Goal: Task Accomplishment & Management: Manage account settings

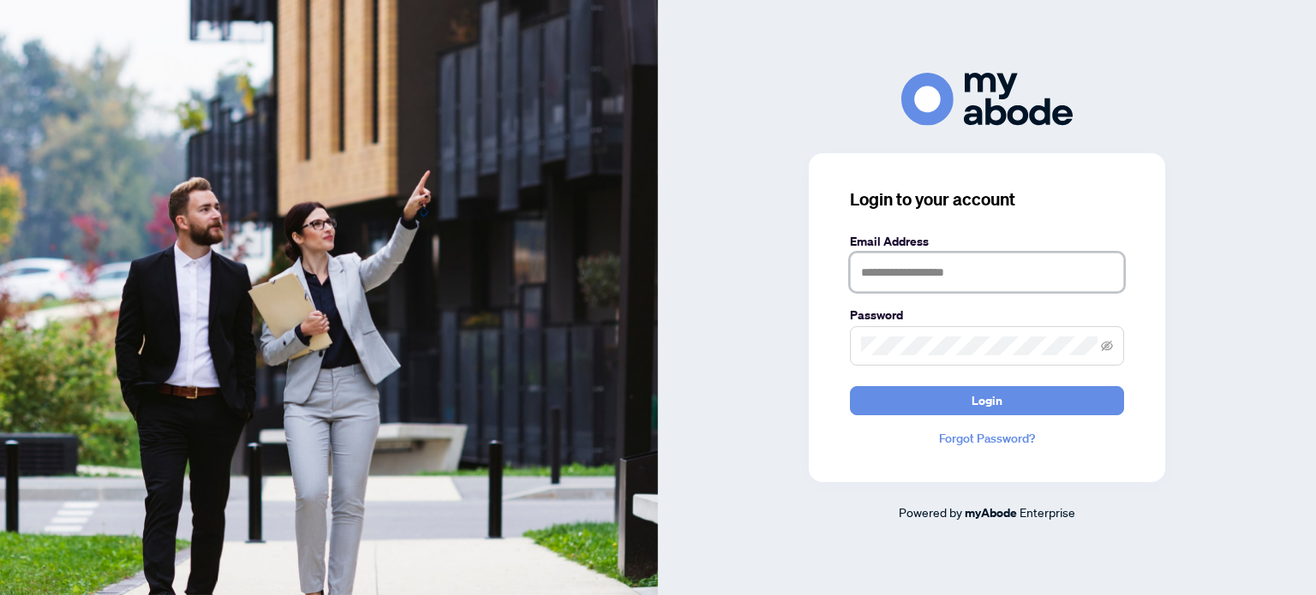
click at [957, 272] on input "text" at bounding box center [987, 272] width 274 height 39
type input "**********"
click at [949, 335] on span at bounding box center [987, 345] width 274 height 39
click at [850, 386] on button "Login" at bounding box center [987, 400] width 274 height 29
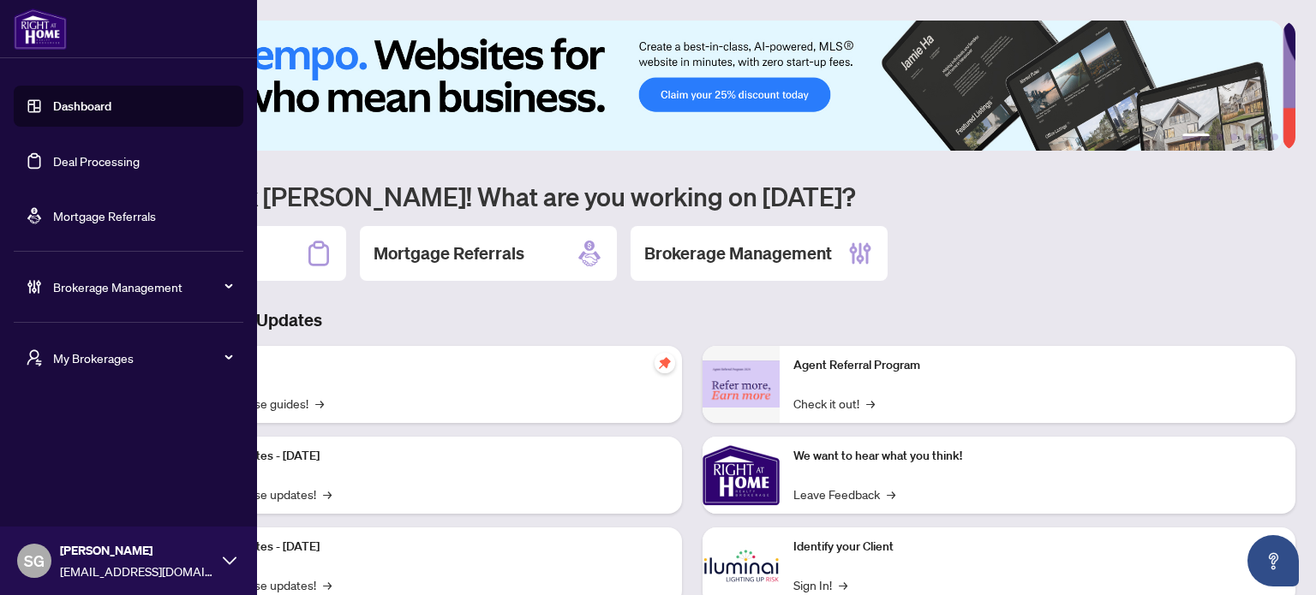
click at [236, 567] on div "SG [PERSON_NAME] [PERSON_NAME][EMAIL_ADDRESS][DOMAIN_NAME]" at bounding box center [128, 561] width 257 height 69
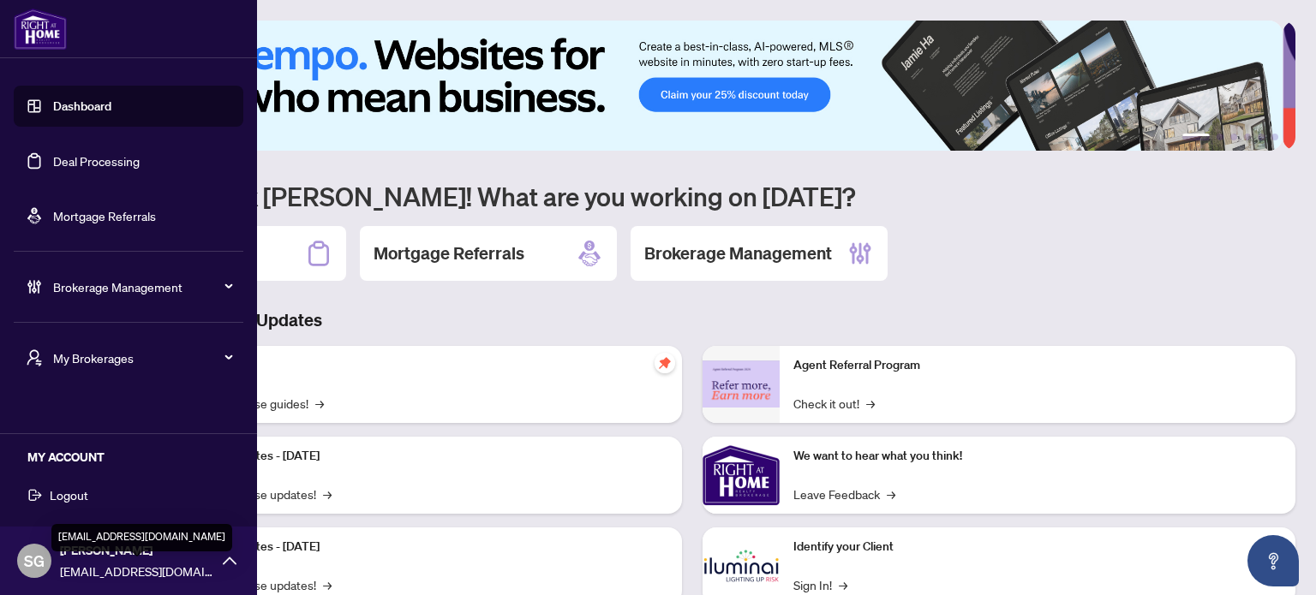
click at [87, 562] on span "shannong@rightathomerealty.com" at bounding box center [137, 571] width 154 height 19
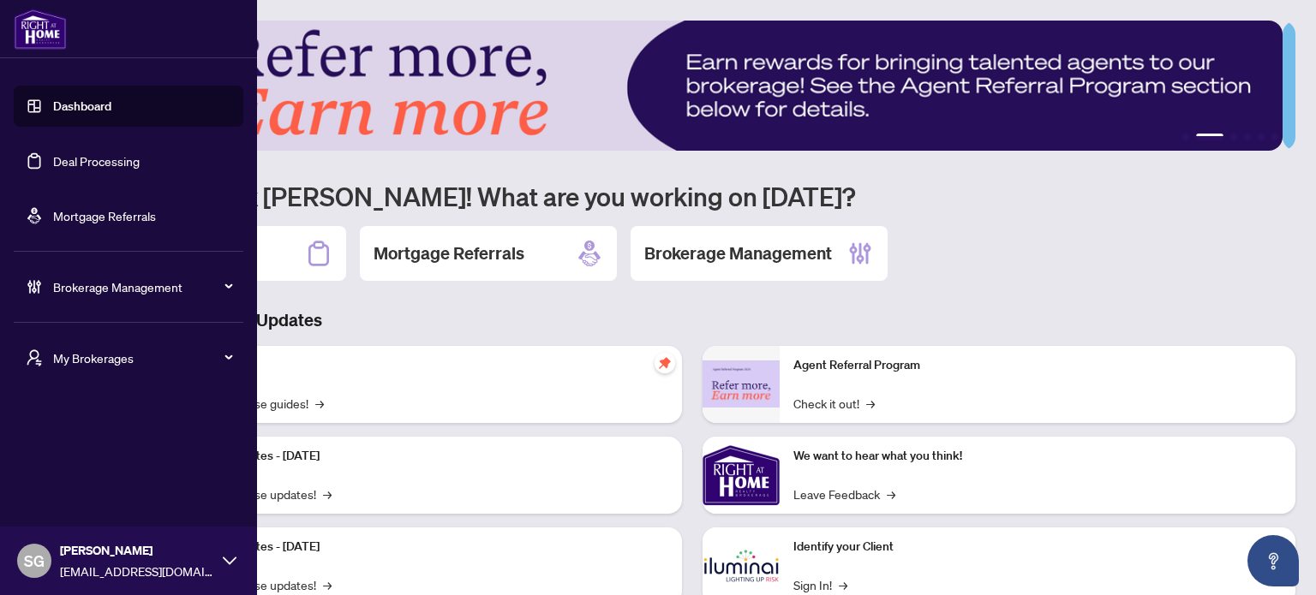
click at [164, 266] on div "Brokerage Management" at bounding box center [129, 286] width 230 height 41
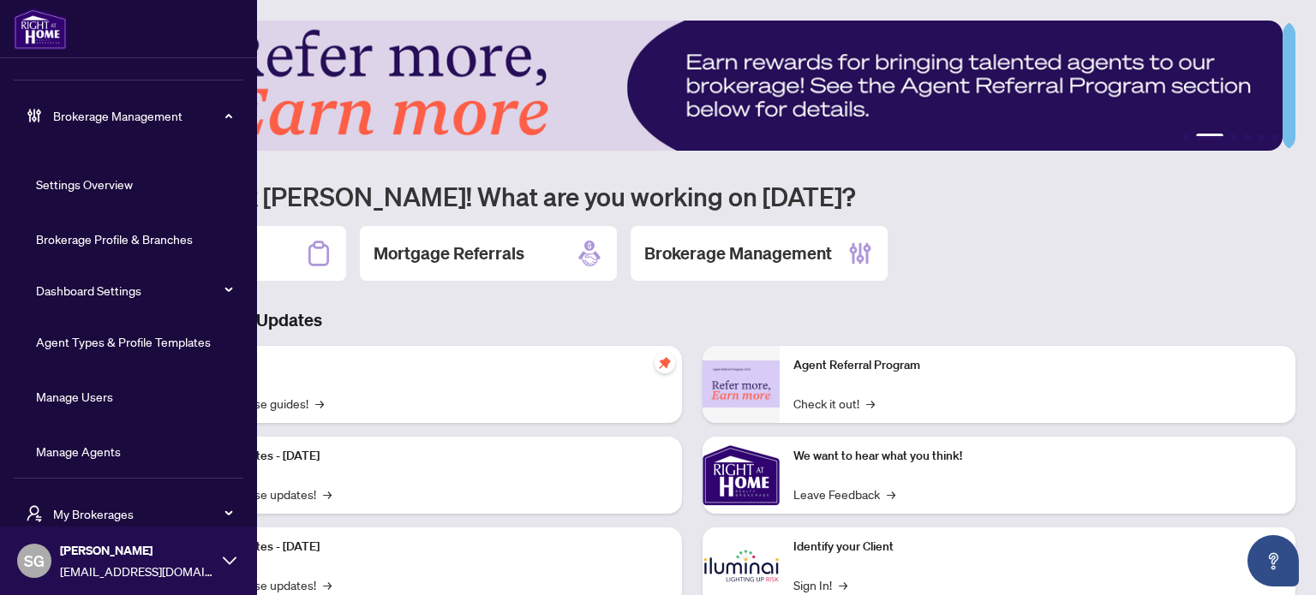
scroll to position [179, 0]
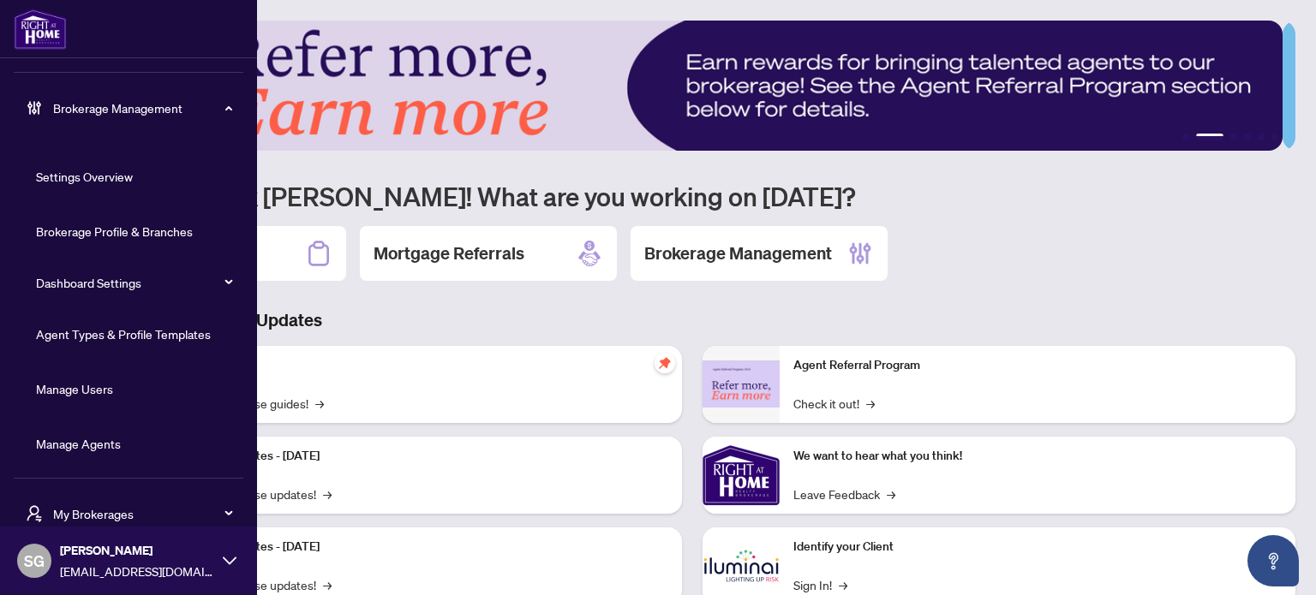
click at [106, 446] on link "Manage Agents" at bounding box center [78, 443] width 85 height 15
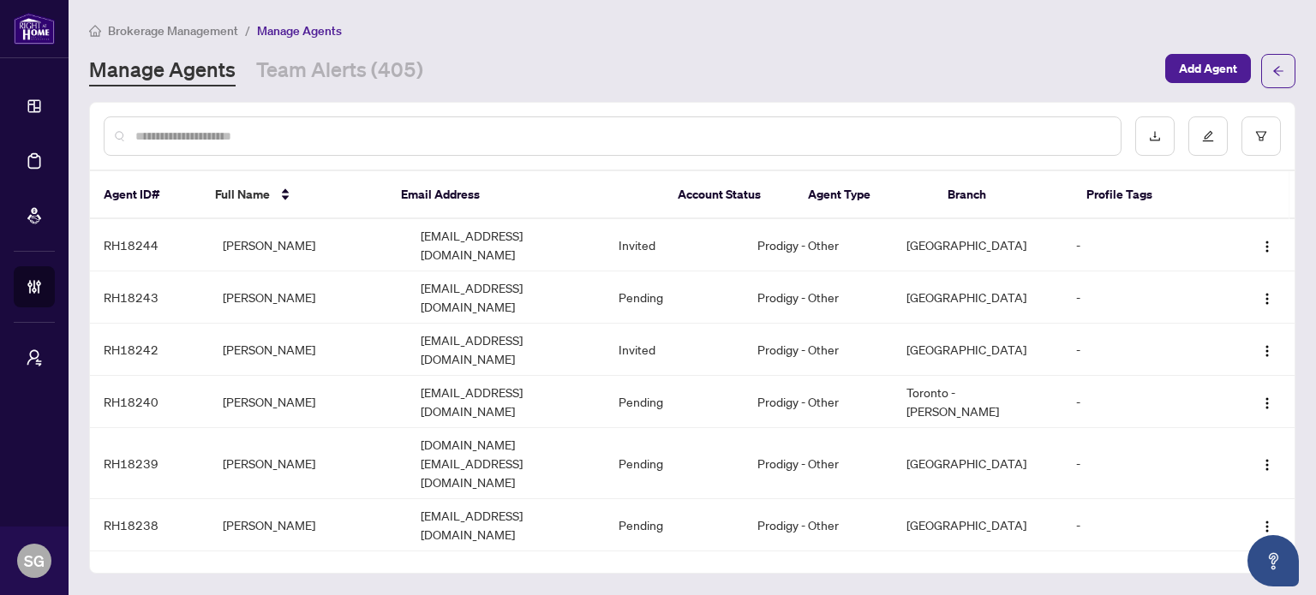
click at [471, 133] on input "text" at bounding box center [621, 136] width 972 height 19
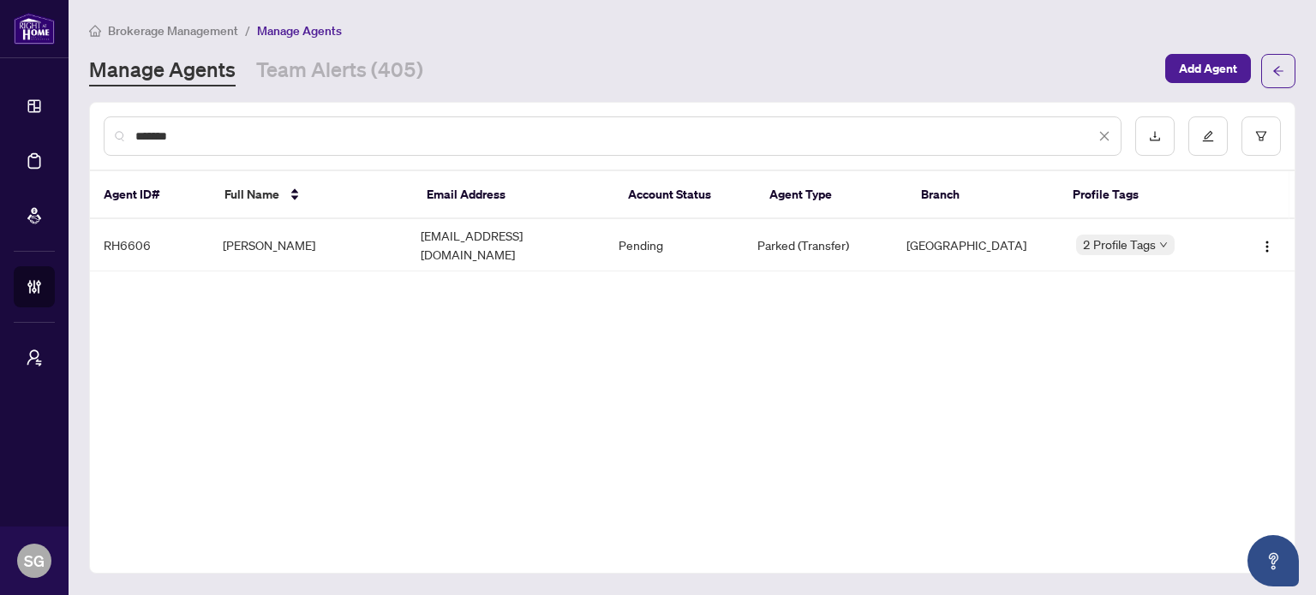
type input "*******"
